Goal: Task Accomplishment & Management: Manage account settings

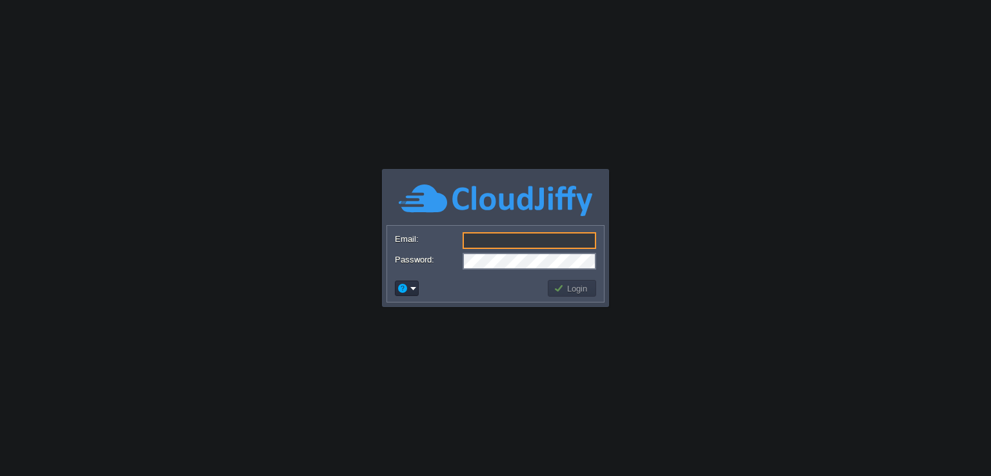
click at [590, 240] on input "Email:" at bounding box center [529, 240] width 134 height 17
type input "[PERSON_NAME][EMAIL_ADDRESS][PERSON_NAME][DOMAIN_NAME]"
click at [564, 291] on button "Login" at bounding box center [571, 288] width 37 height 12
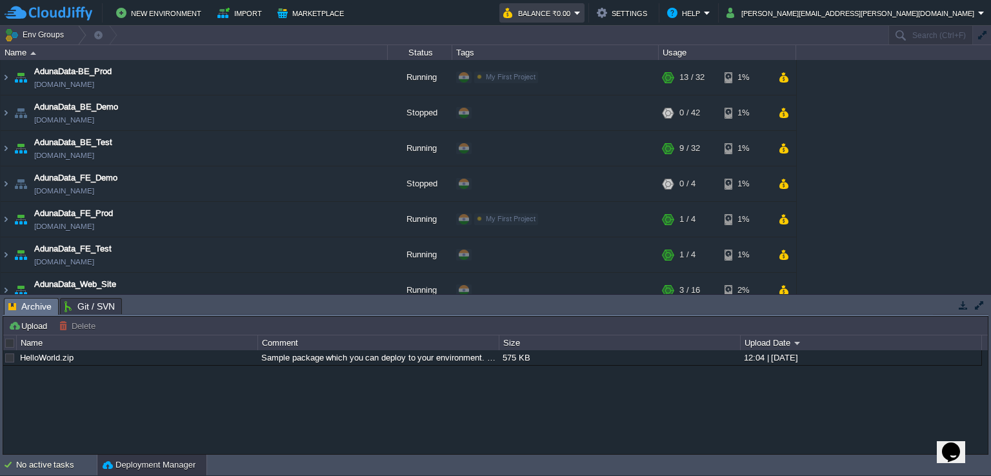
click at [574, 9] on button "Balance ₹0.00" at bounding box center [538, 12] width 71 height 15
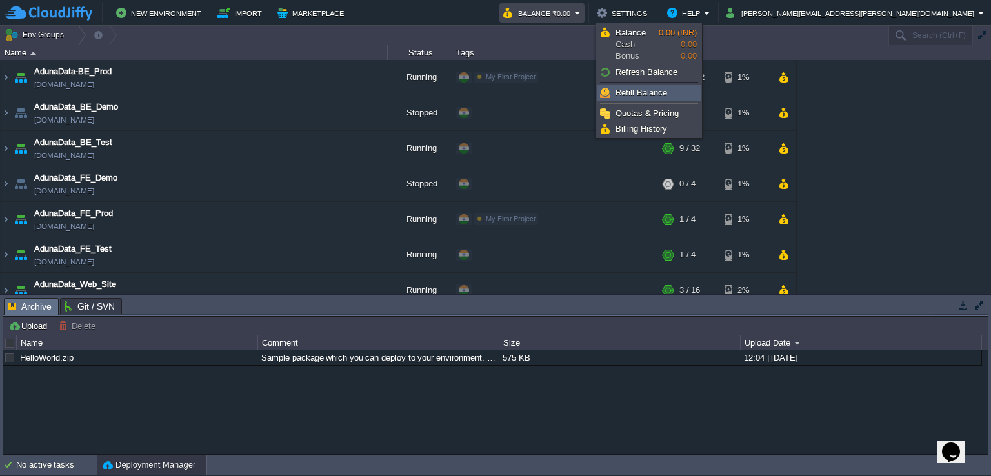
click at [626, 89] on span "Refill Balance" at bounding box center [641, 93] width 52 height 10
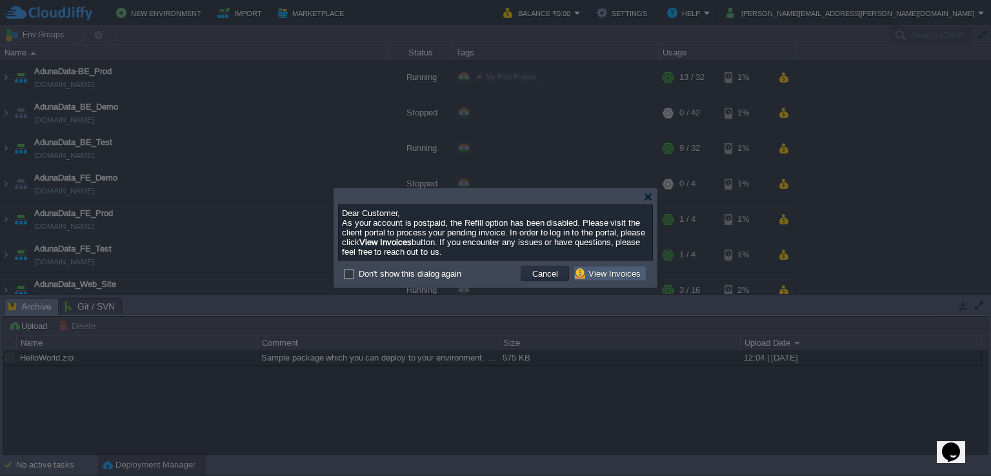
click at [633, 272] on button "View Invoices" at bounding box center [610, 274] width 70 height 12
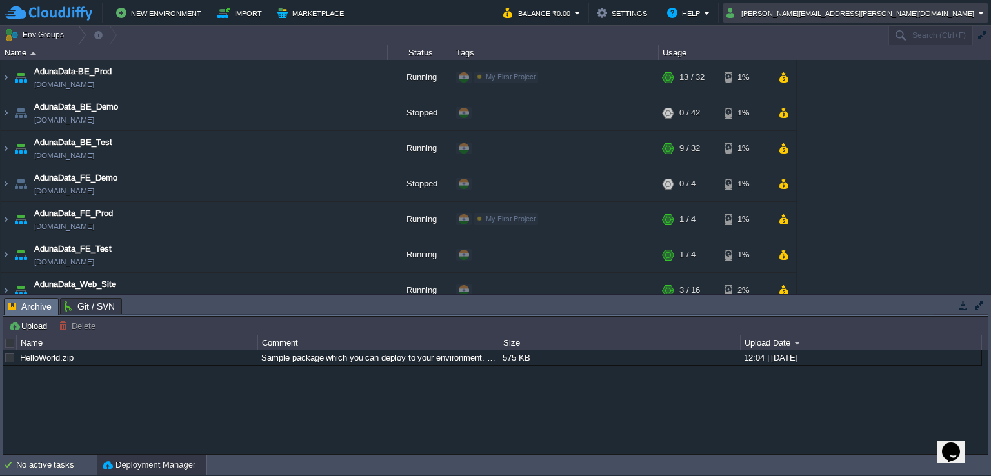
click at [964, 17] on button "[PERSON_NAME][EMAIL_ADDRESS][PERSON_NAME][DOMAIN_NAME]" at bounding box center [852, 12] width 252 height 15
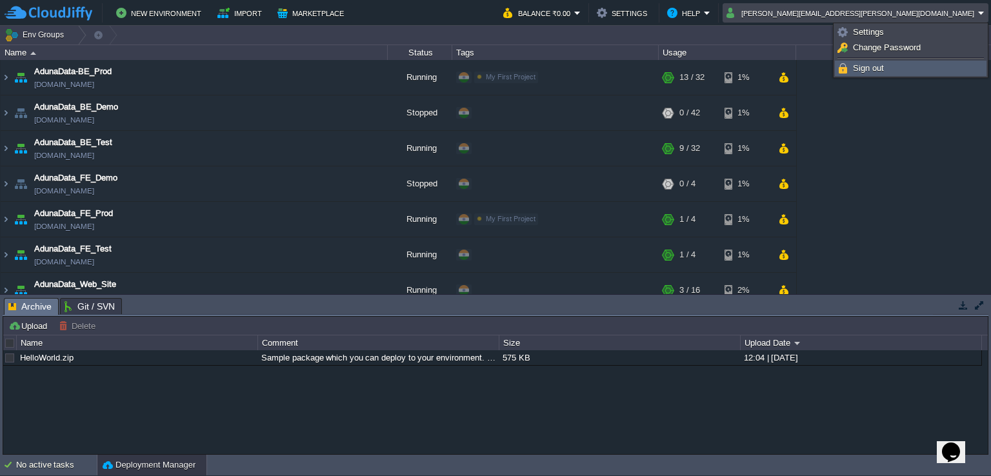
click at [902, 70] on link "Sign out" at bounding box center [910, 68] width 150 height 14
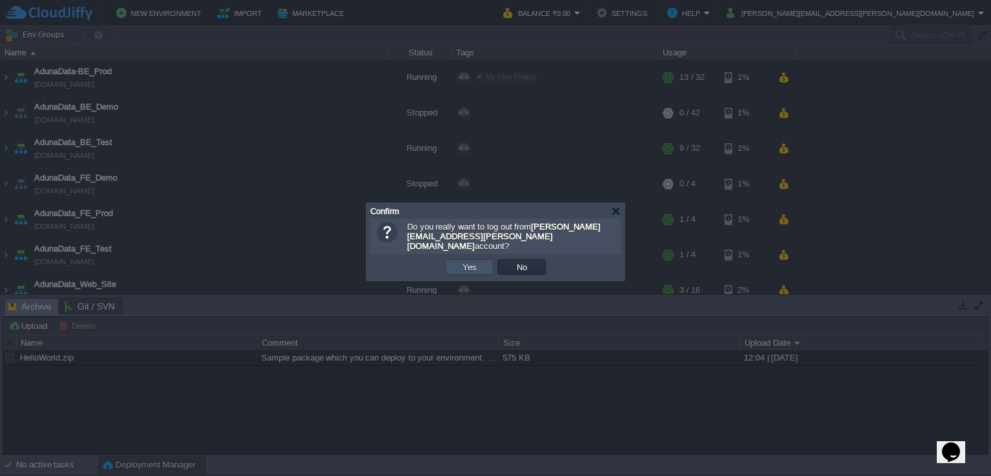
click at [459, 261] on button "Yes" at bounding box center [470, 267] width 22 height 12
